Goal: Task Accomplishment & Management: Complete application form

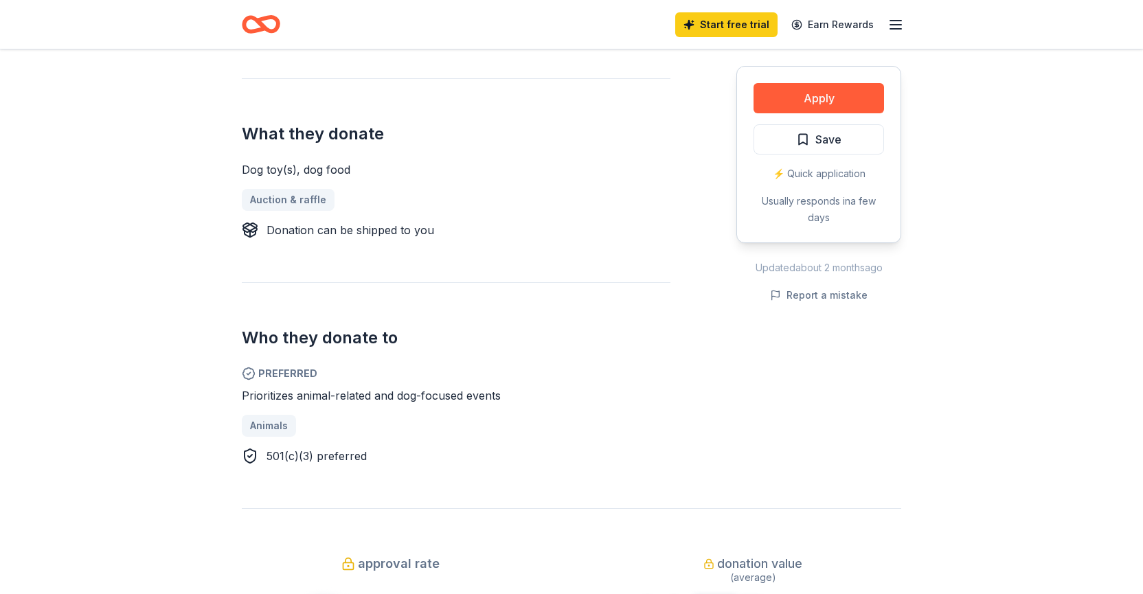
scroll to position [512, 0]
click at [839, 98] on button "Apply" at bounding box center [819, 98] width 131 height 30
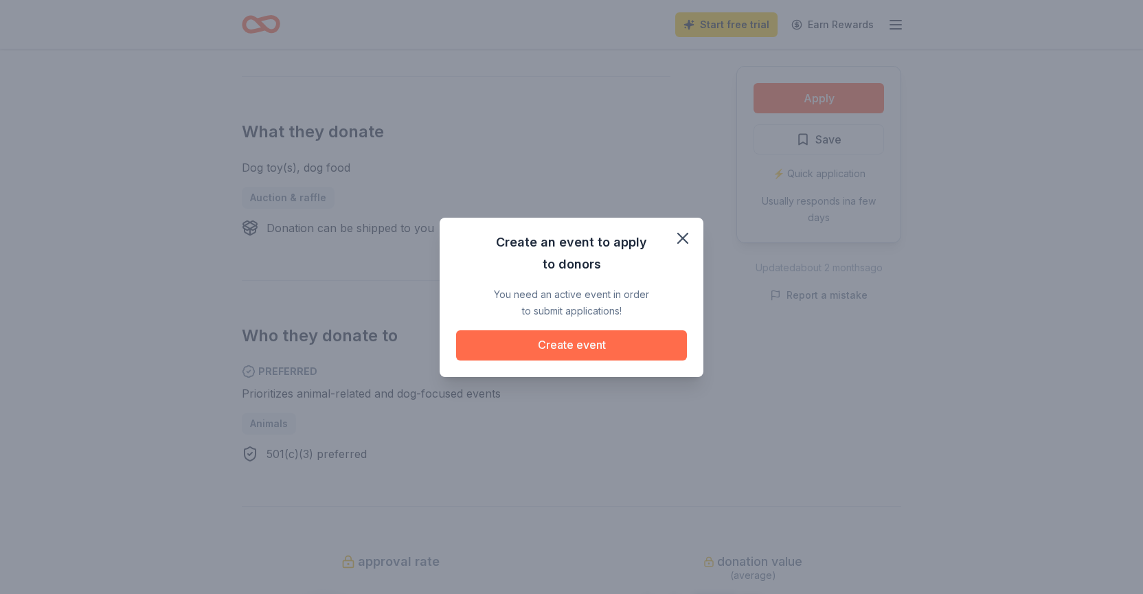
click at [620, 350] on button "Create event" at bounding box center [571, 345] width 231 height 30
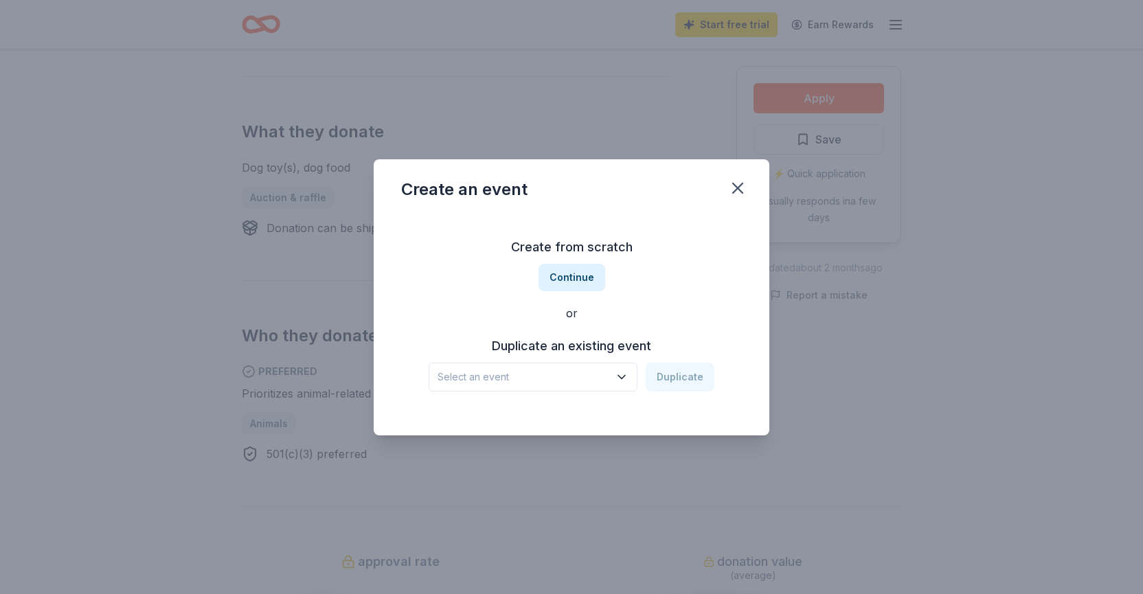
click at [626, 378] on icon "button" at bounding box center [622, 377] width 14 height 14
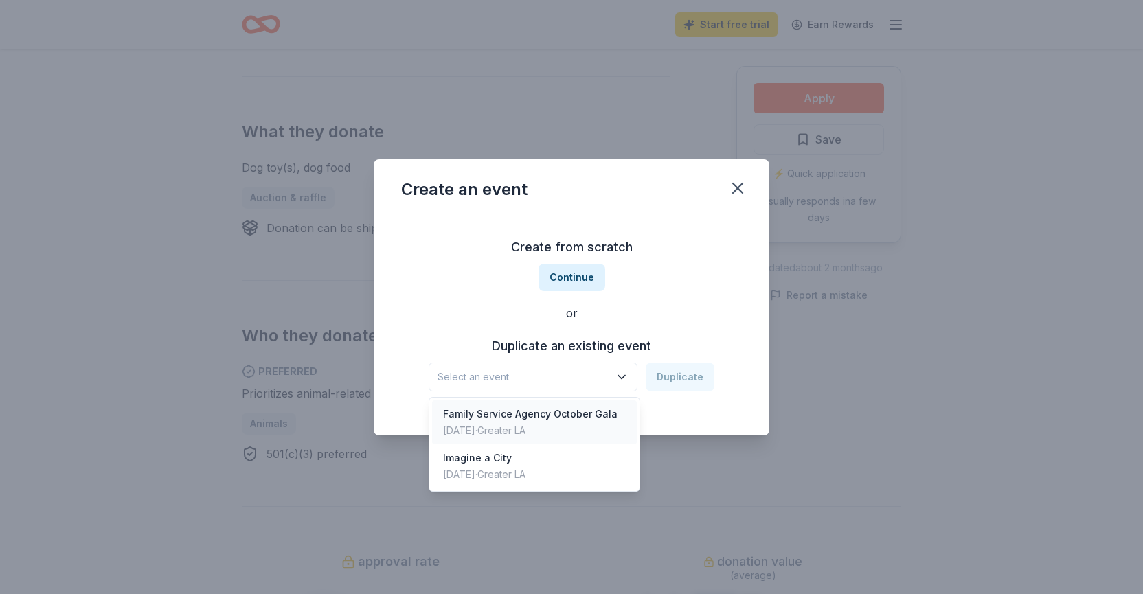
click at [554, 422] on div "[DATE] · Greater LA" at bounding box center [530, 430] width 174 height 16
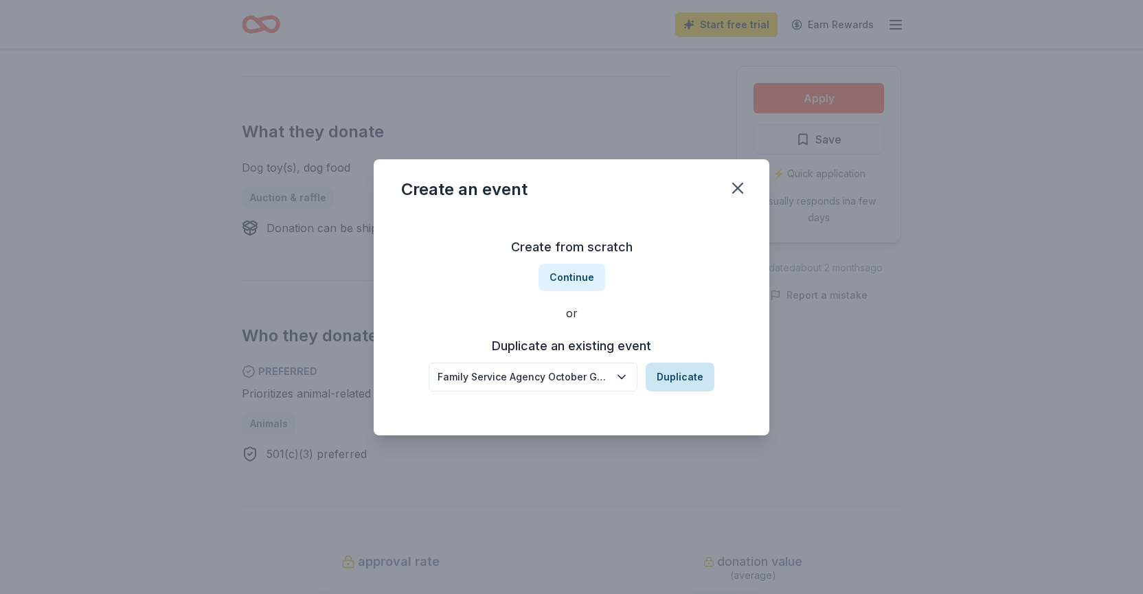
click at [674, 375] on button "Duplicate" at bounding box center [680, 377] width 69 height 29
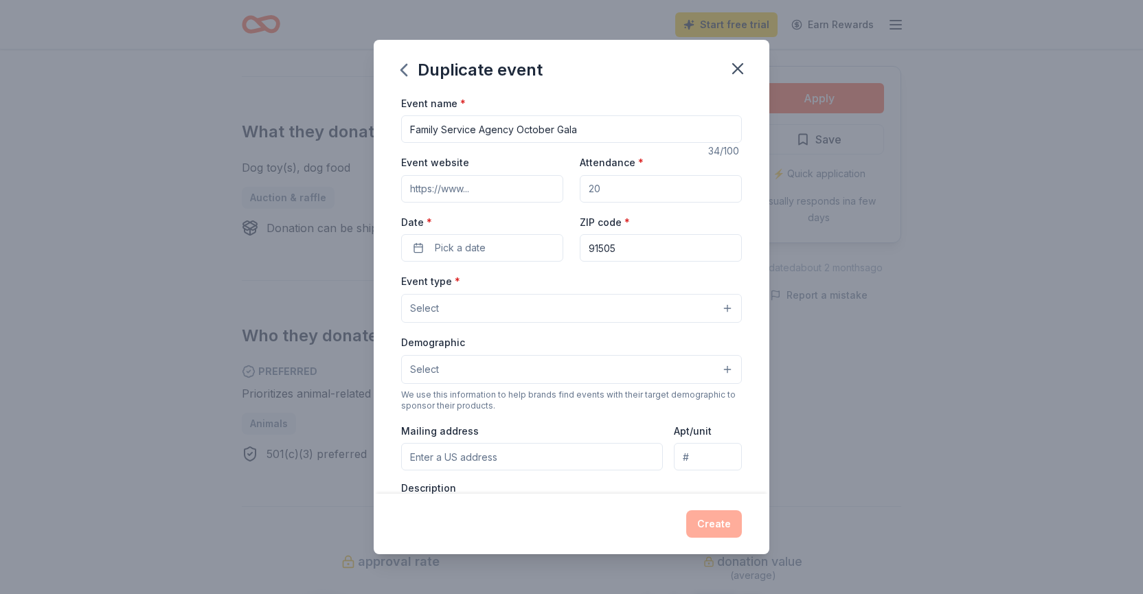
click at [517, 190] on input "Event website" at bounding box center [482, 188] width 162 height 27
type input "[DOMAIN_NAME]"
click at [618, 191] on input "Attendance *" at bounding box center [661, 188] width 162 height 27
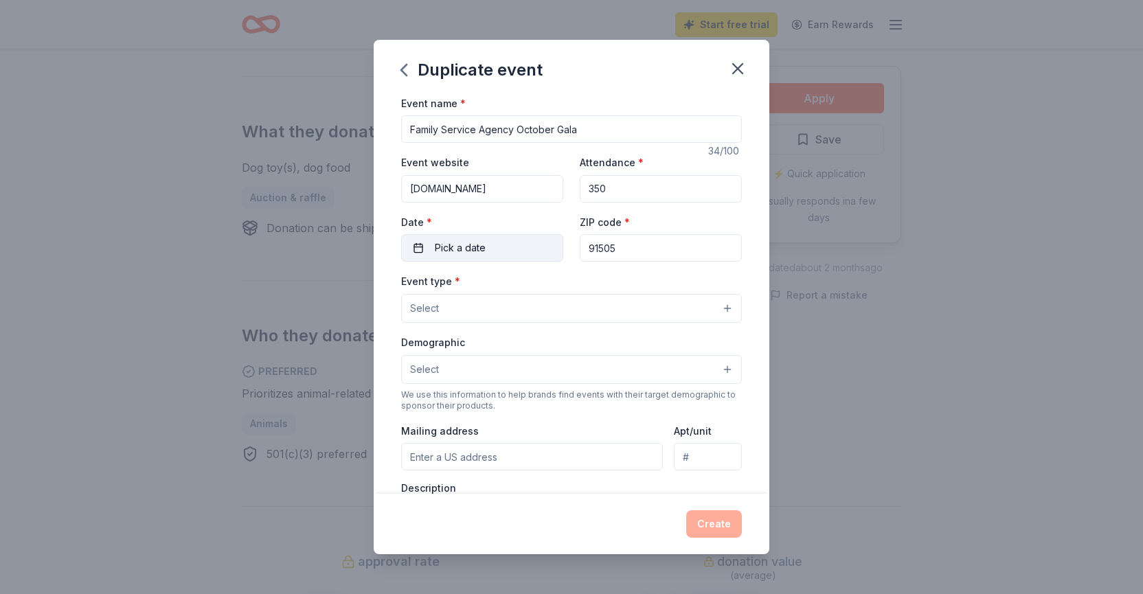
type input "350"
click at [506, 253] on button "Pick a date" at bounding box center [482, 247] width 162 height 27
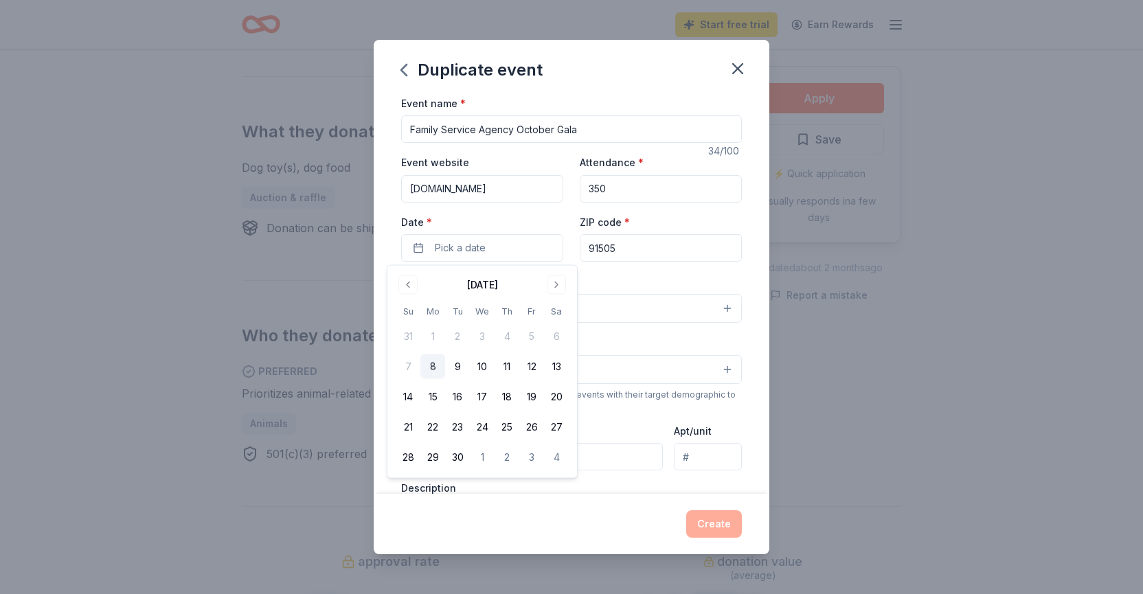
drag, startPoint x: 559, startPoint y: 284, endPoint x: 585, endPoint y: 328, distance: 51.4
click at [559, 284] on button "Go to next month" at bounding box center [556, 284] width 19 height 19
click at [554, 361] on button "11" at bounding box center [556, 366] width 25 height 25
click at [1032, 292] on div "Duplicate event Event name * Family Service Agency October Gala 34 /100 Event w…" at bounding box center [571, 297] width 1143 height 594
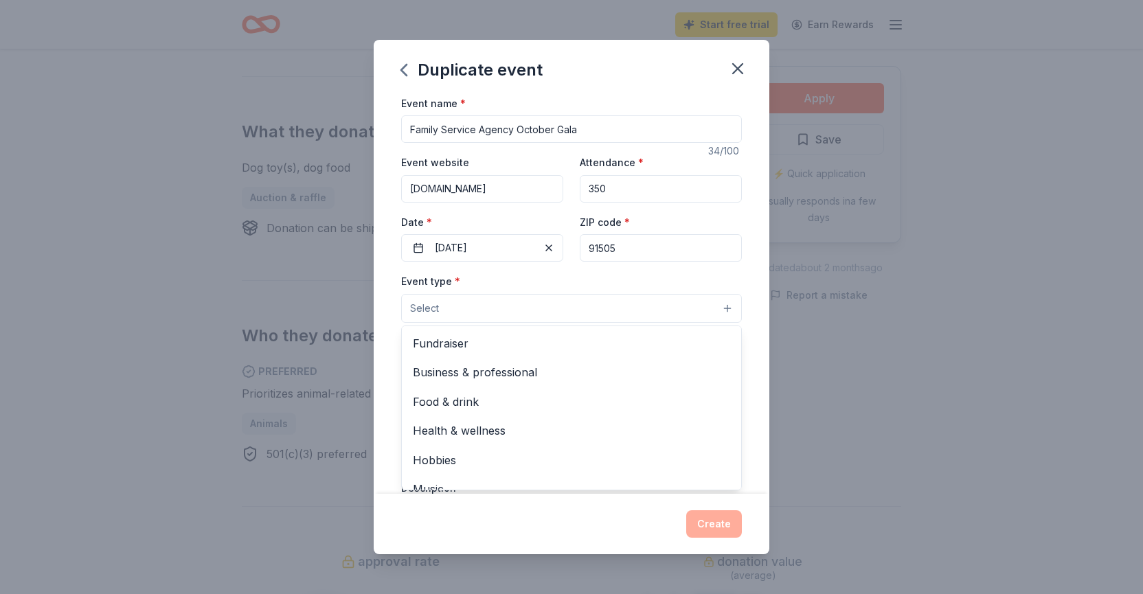
click at [729, 309] on button "Select" at bounding box center [571, 308] width 341 height 29
click at [710, 337] on span "Fundraiser" at bounding box center [571, 344] width 317 height 18
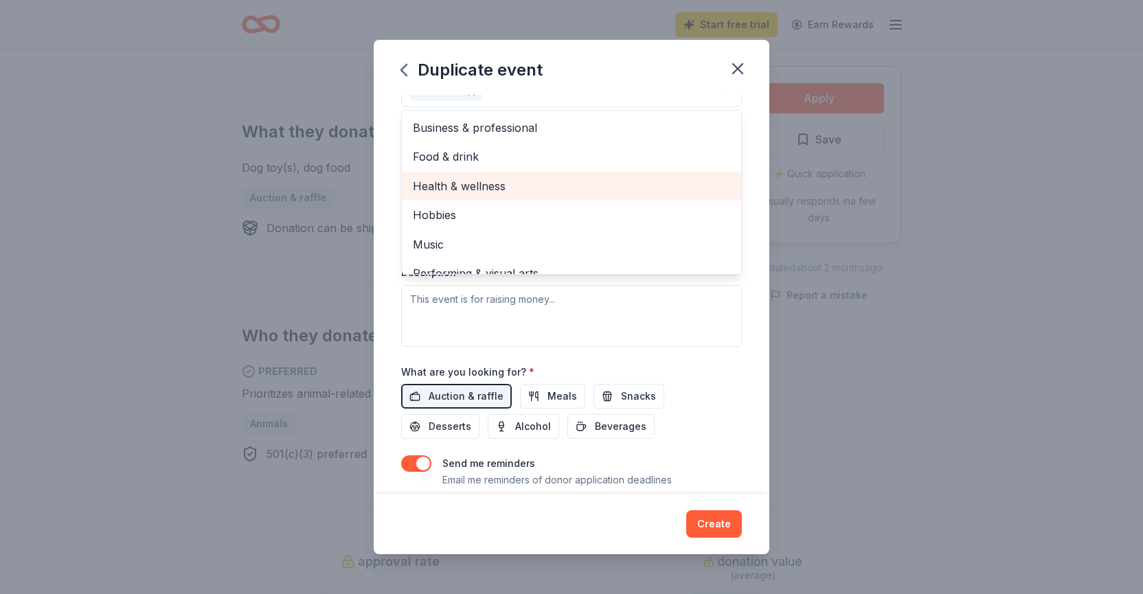
click at [526, 189] on span "Health & wellness" at bounding box center [571, 186] width 317 height 18
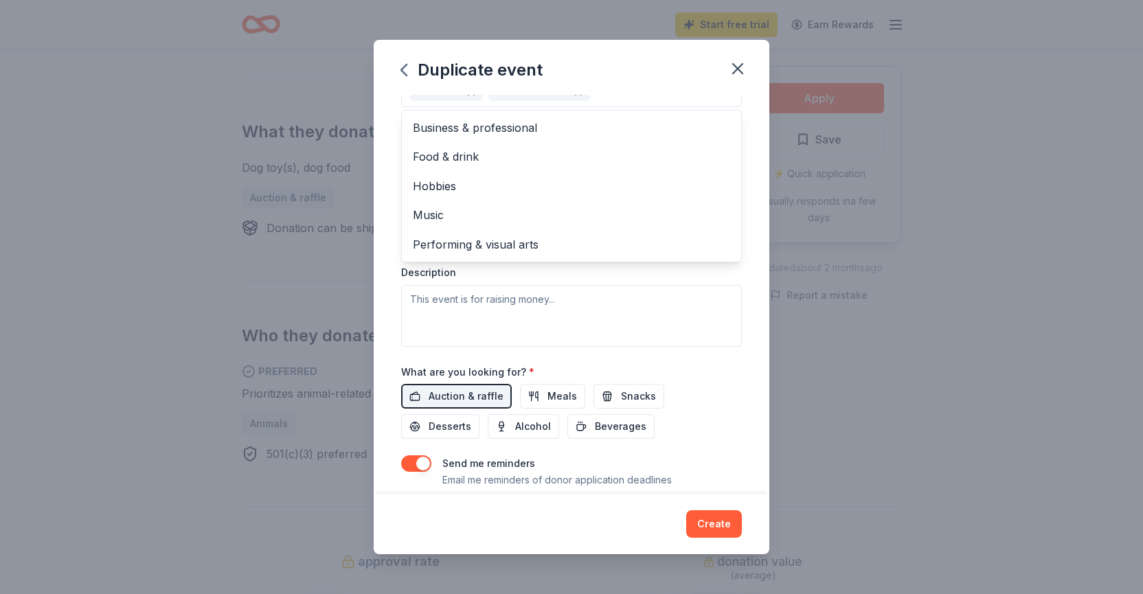
click at [488, 399] on div "Event name * Family Service Agency October Gala 34 /100 Event website [DOMAIN_N…" at bounding box center [571, 196] width 341 height 636
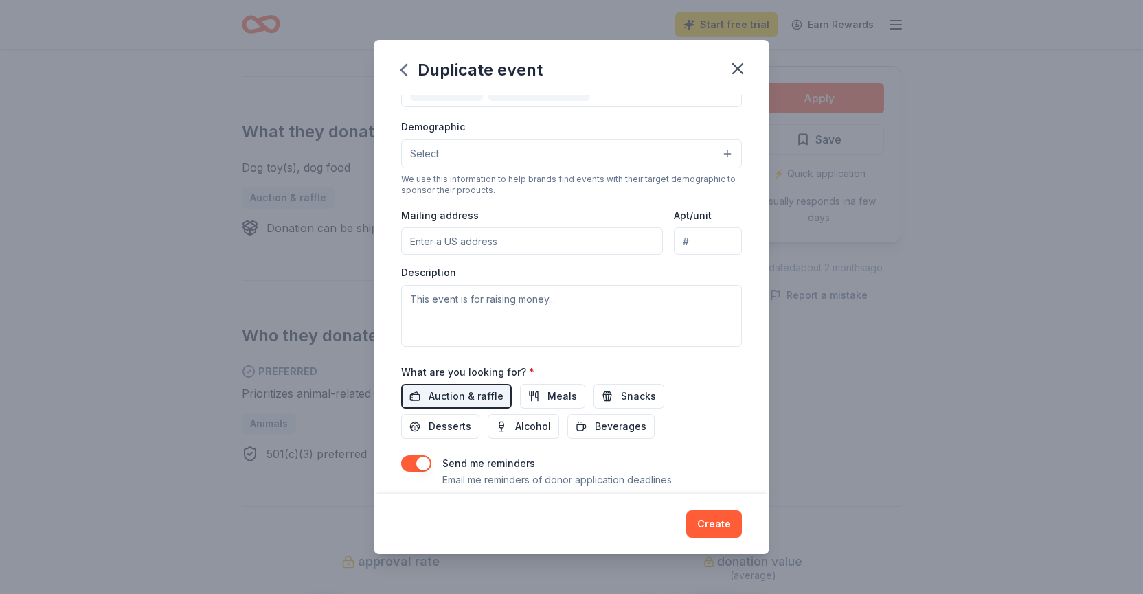
scroll to position [199, 0]
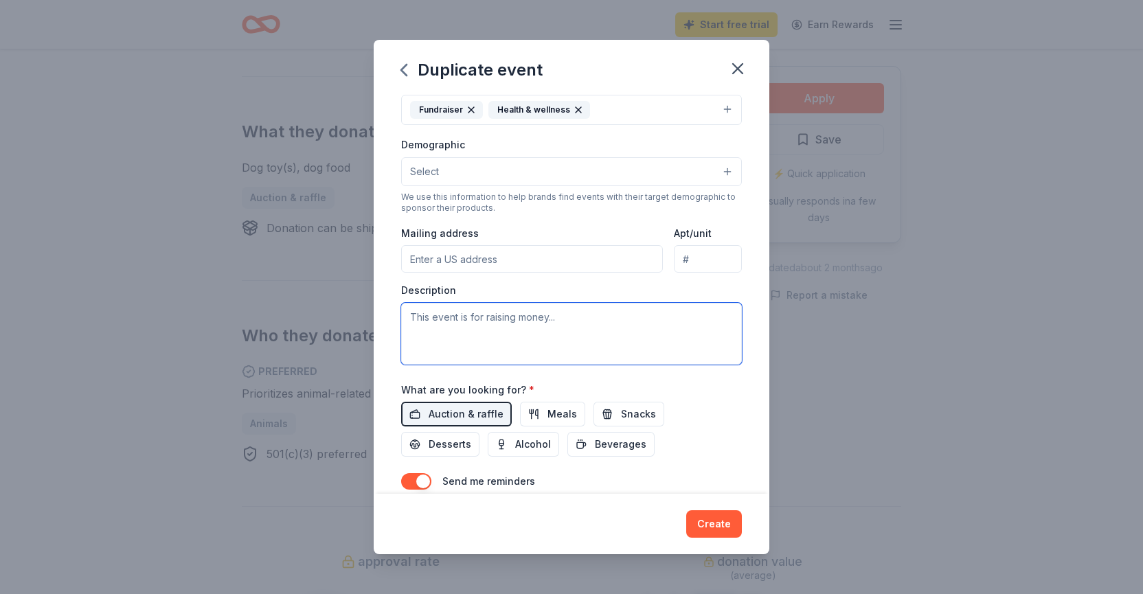
click at [420, 317] on textarea at bounding box center [571, 334] width 341 height 62
paste textarea "IMasIne a CITY A Party with a Purpose Imagine a City - a healthy and safe commu…"
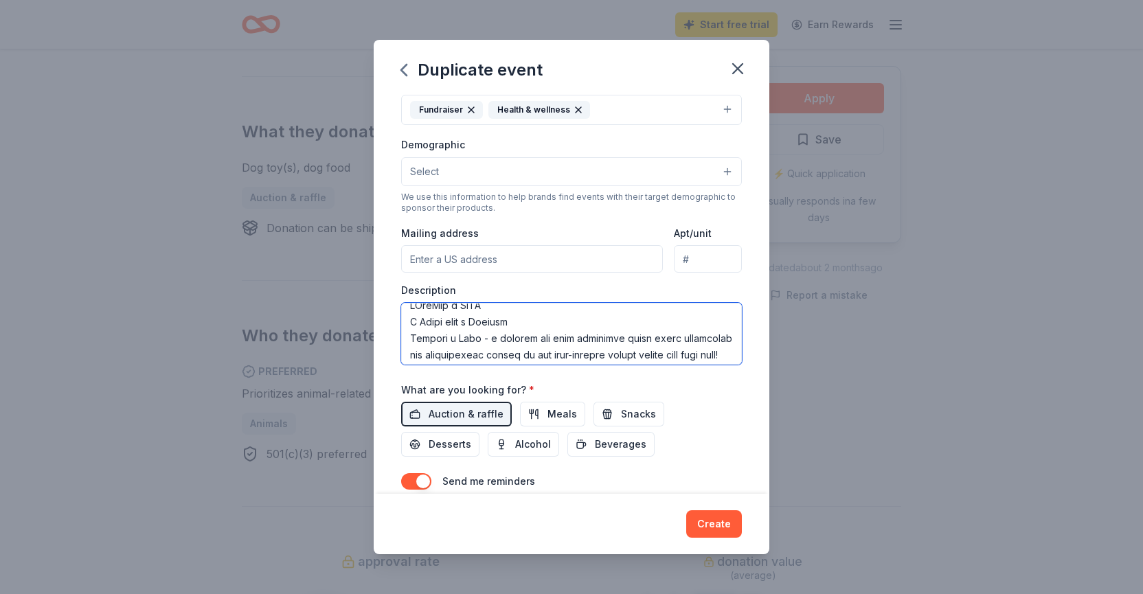
scroll to position [0, 0]
click at [420, 315] on textarea at bounding box center [571, 334] width 341 height 62
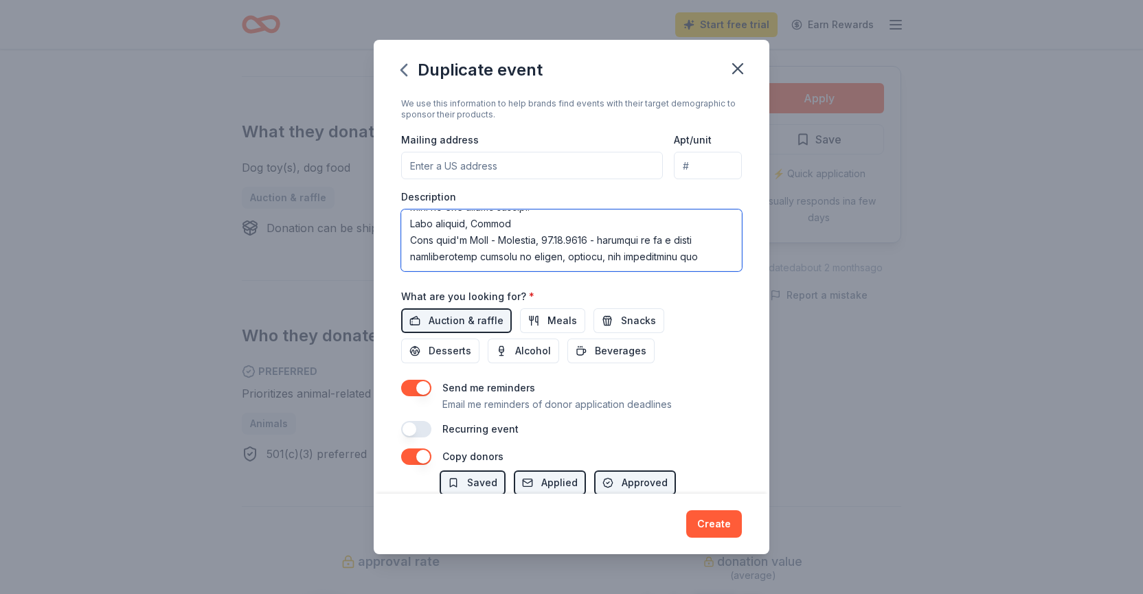
scroll to position [293, 0]
click at [688, 260] on textarea at bounding box center [571, 240] width 341 height 62
click at [672, 257] on textarea at bounding box center [571, 240] width 341 height 62
type textarea "Imagine a CITY A Party with a Purpose Imagine a City - a healthy and safe commu…"
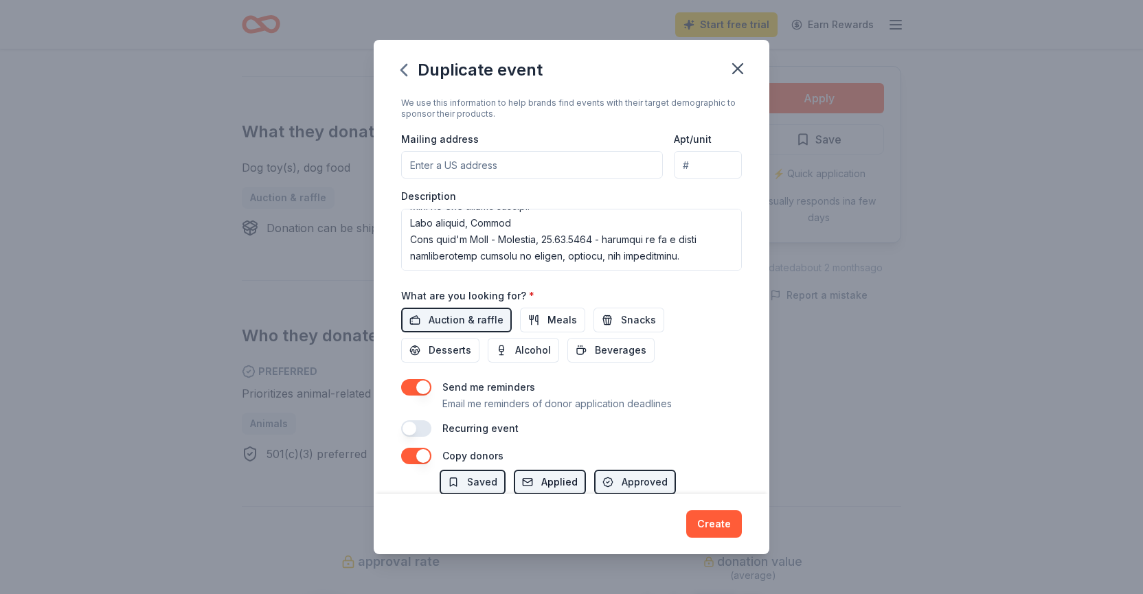
click at [547, 484] on span "Applied" at bounding box center [559, 482] width 36 height 16
click at [725, 527] on button "Create" at bounding box center [714, 523] width 56 height 27
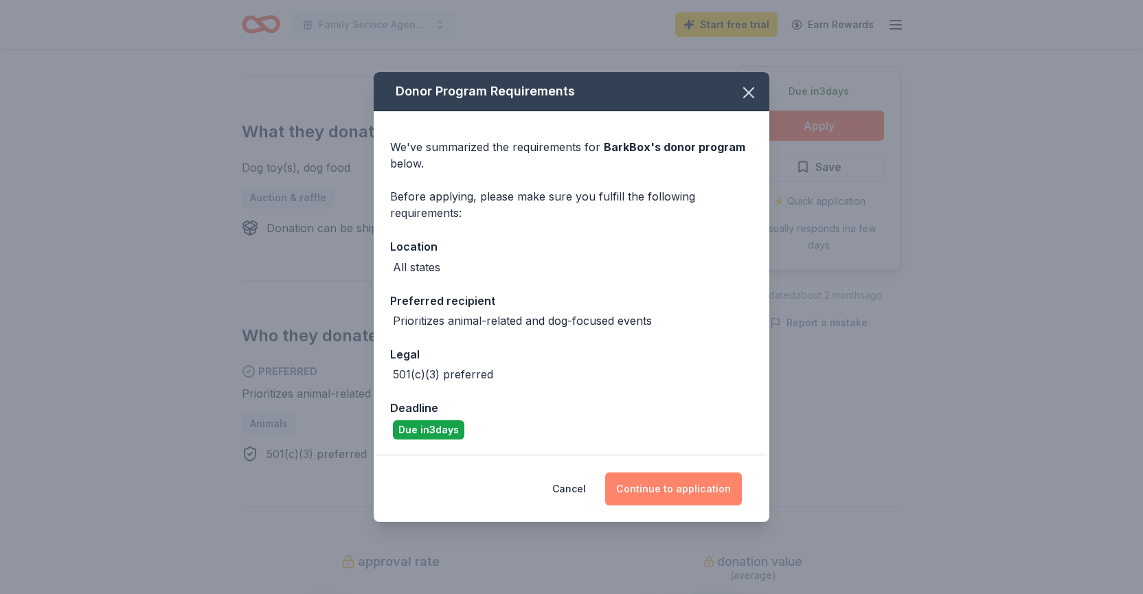
click at [690, 496] on button "Continue to application" at bounding box center [673, 489] width 137 height 33
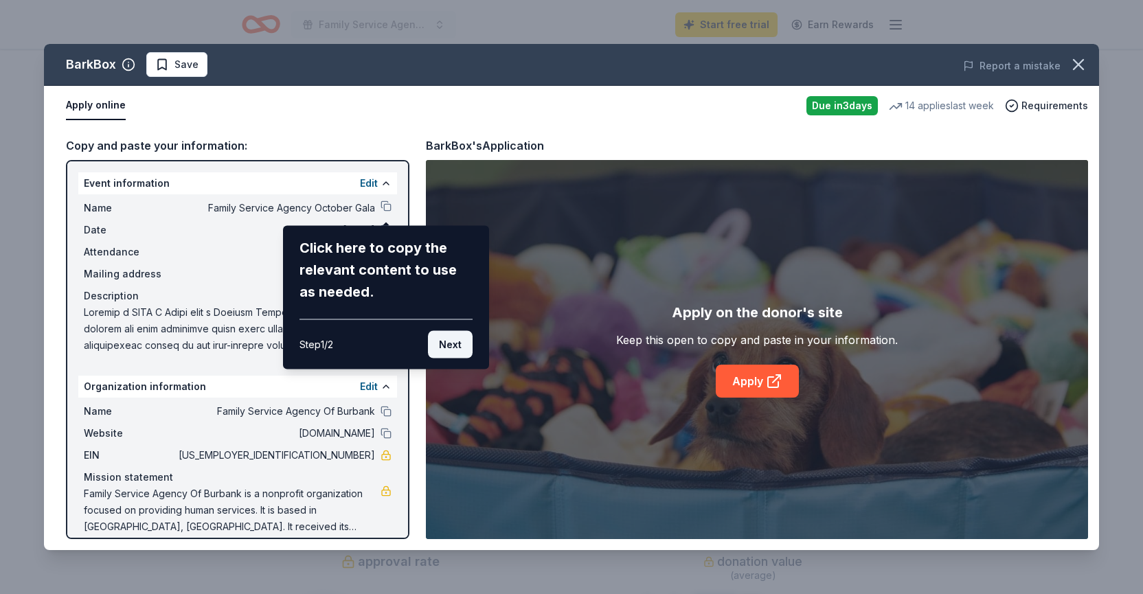
click at [460, 352] on button "Next" at bounding box center [450, 344] width 45 height 27
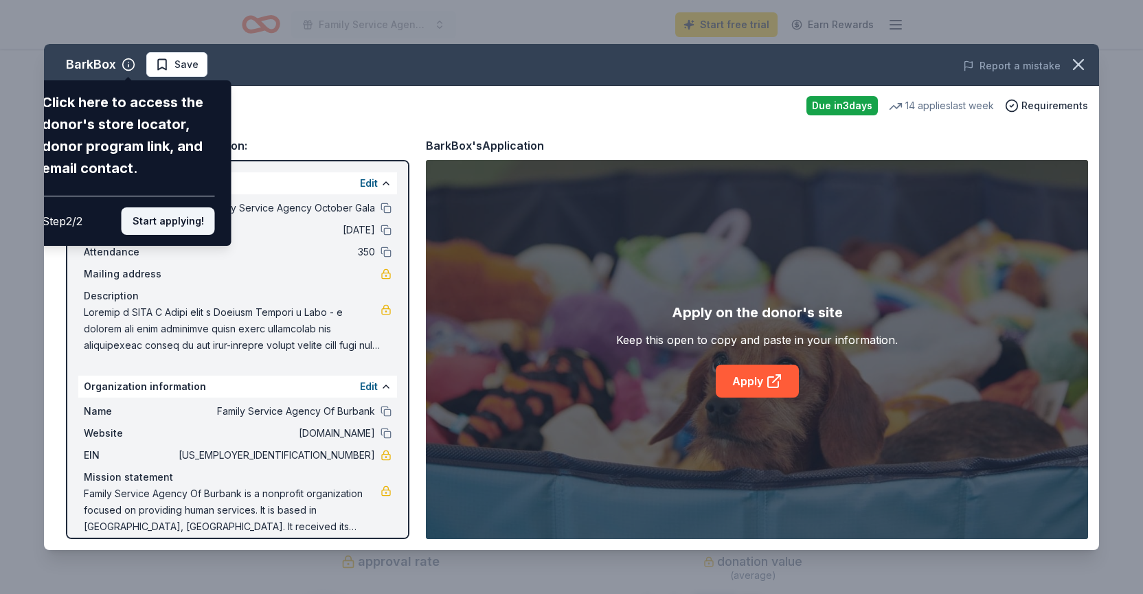
click at [190, 223] on button "Start applying!" at bounding box center [168, 220] width 93 height 27
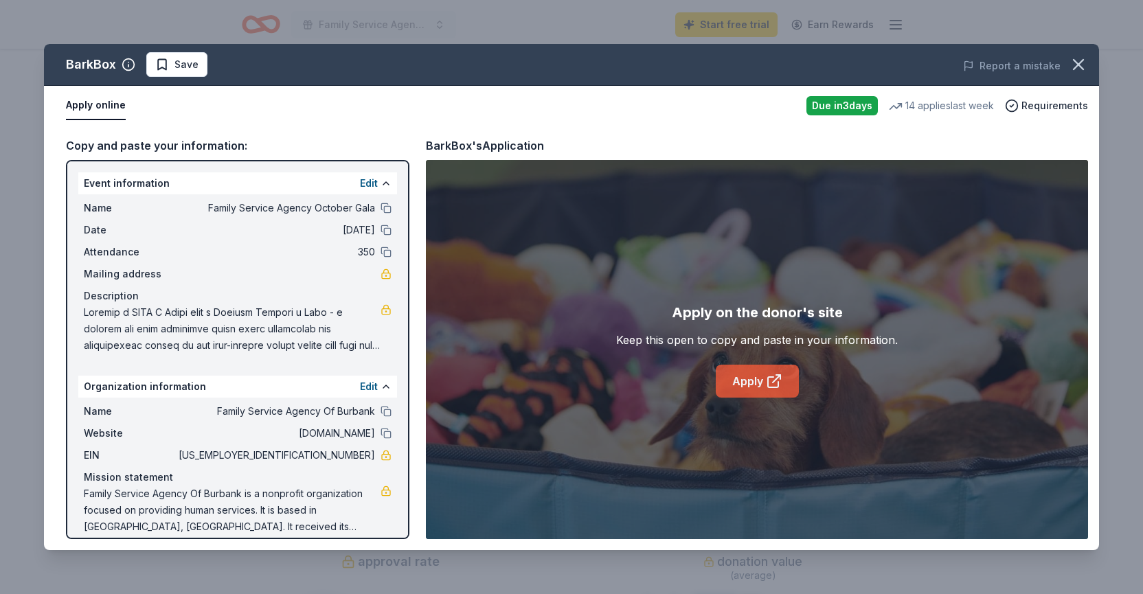
click at [750, 378] on link "Apply" at bounding box center [757, 381] width 83 height 33
